Goal: Task Accomplishment & Management: Use online tool/utility

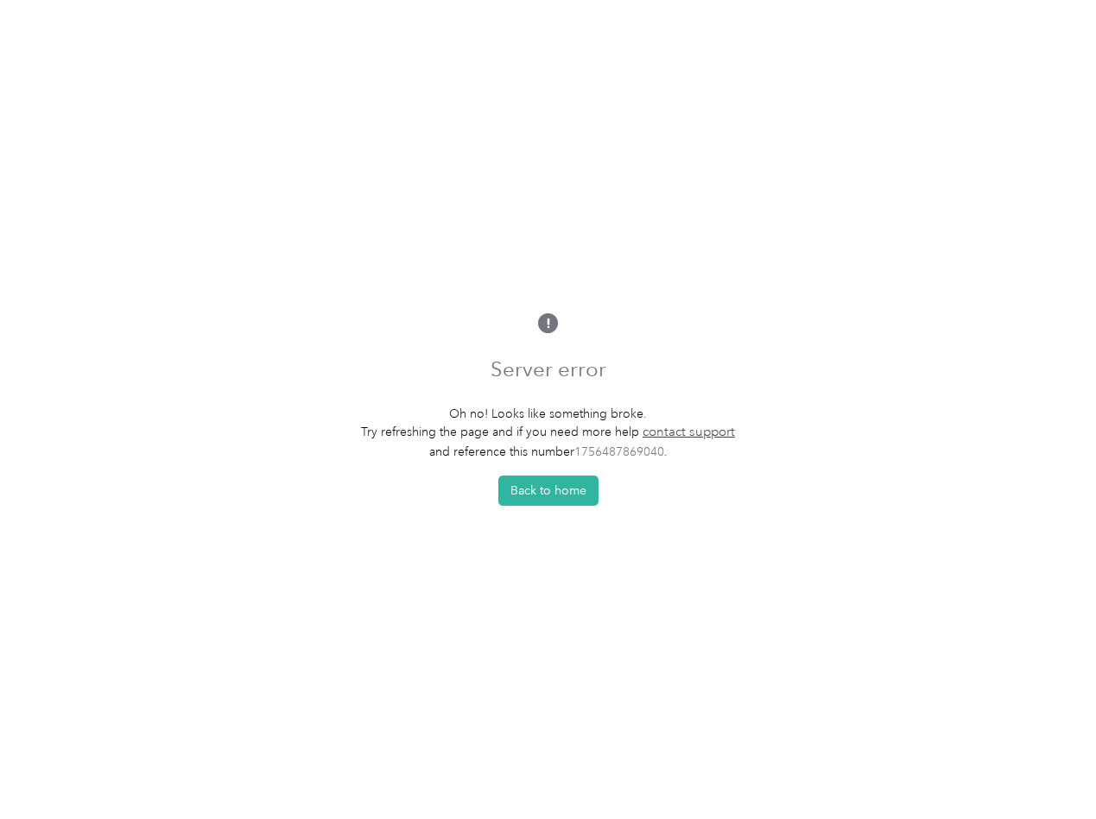
click at [547, 409] on p "Oh no! Looks like something broke." at bounding box center [548, 414] width 374 height 18
click at [553, 496] on button "Back to home" at bounding box center [548, 491] width 100 height 30
